Goal: Task Accomplishment & Management: Complete application form

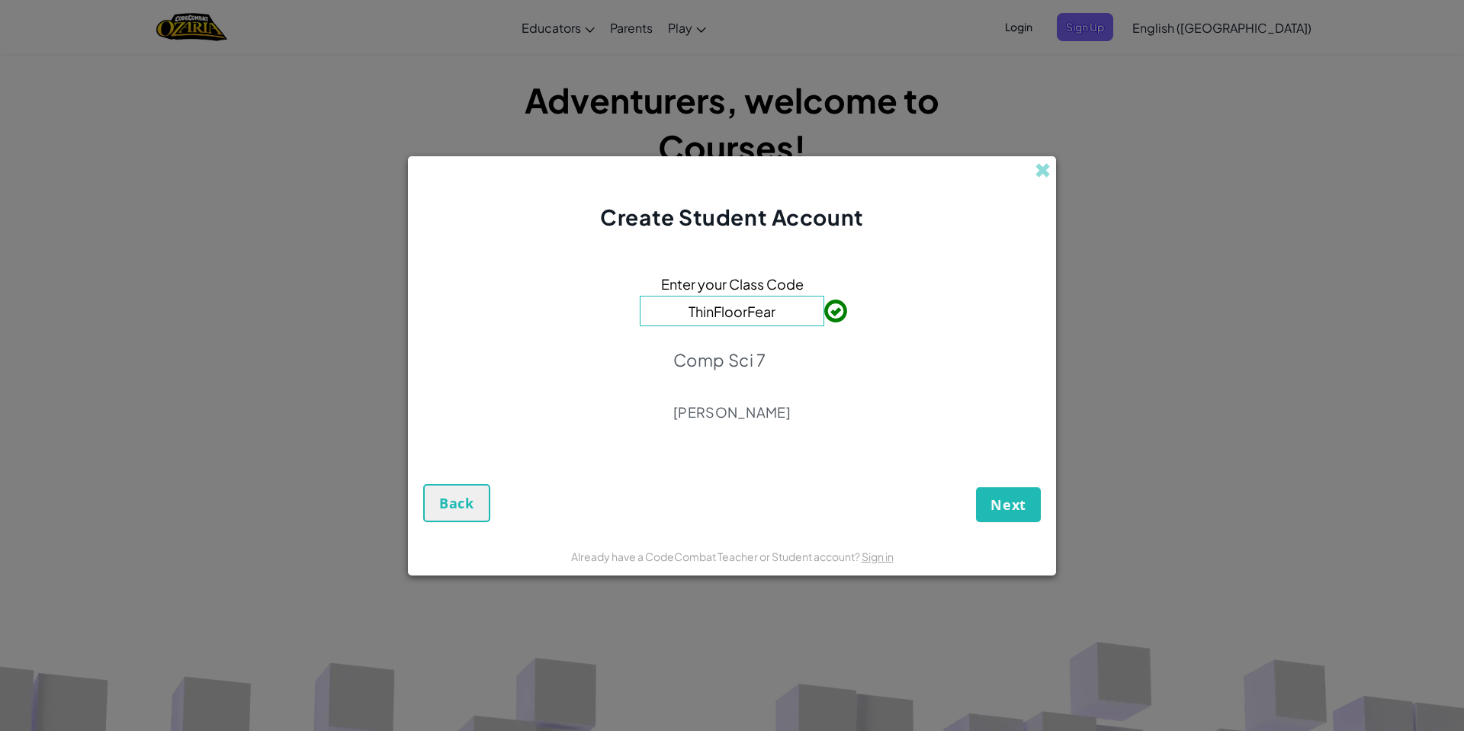
click at [973, 502] on div "Next Back" at bounding box center [731, 490] width 617 height 64
click at [1025, 508] on span "Next" at bounding box center [1008, 504] width 36 height 18
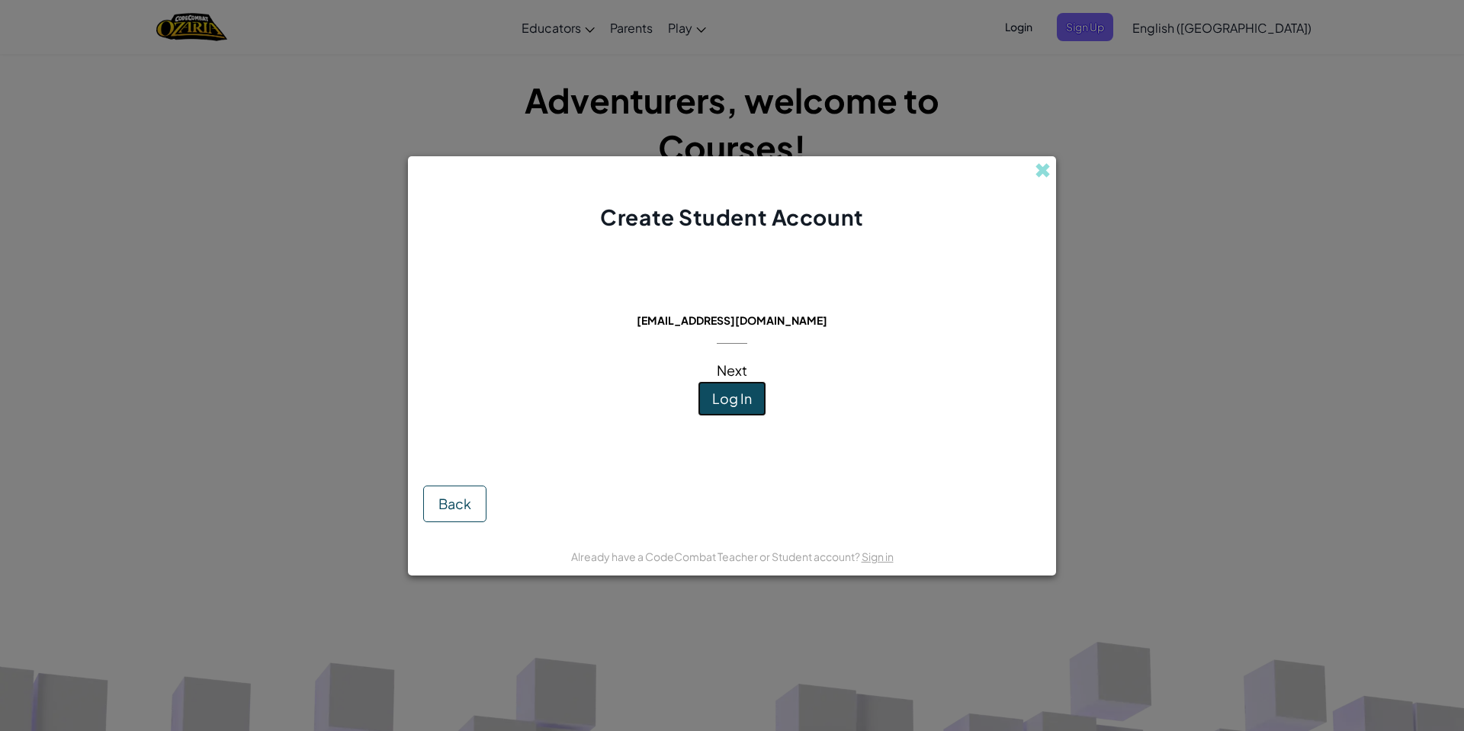
click at [701, 411] on button "Log In" at bounding box center [732, 398] width 69 height 35
